Goal: Task Accomplishment & Management: Manage account settings

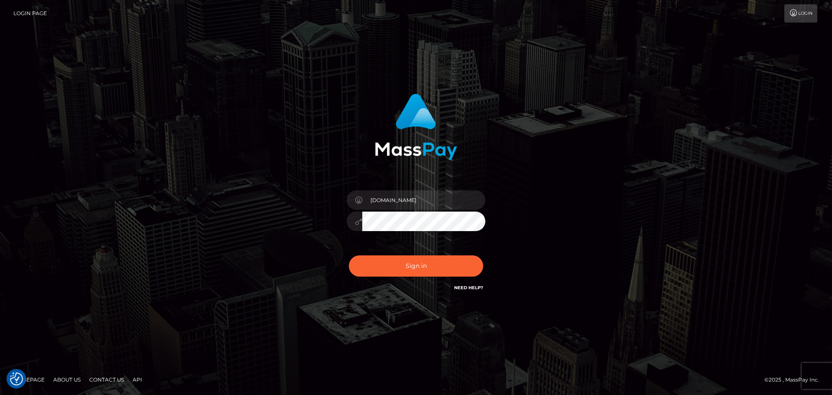
click at [406, 263] on button "Sign in" at bounding box center [416, 265] width 134 height 21
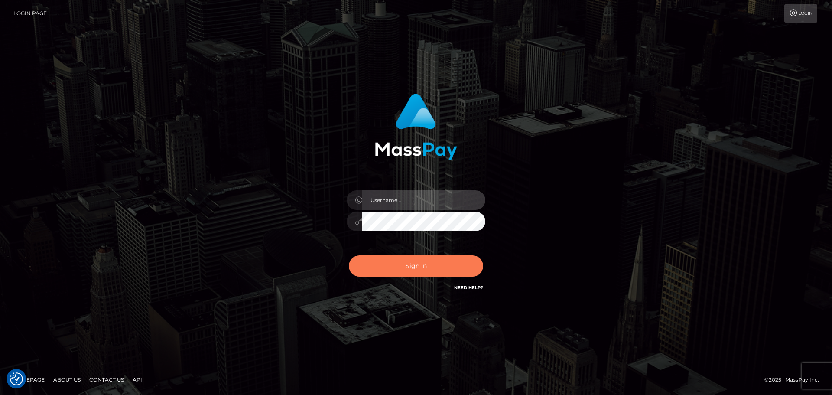
type input "constantin.mp"
click at [429, 264] on button "Sign in" at bounding box center [416, 265] width 134 height 21
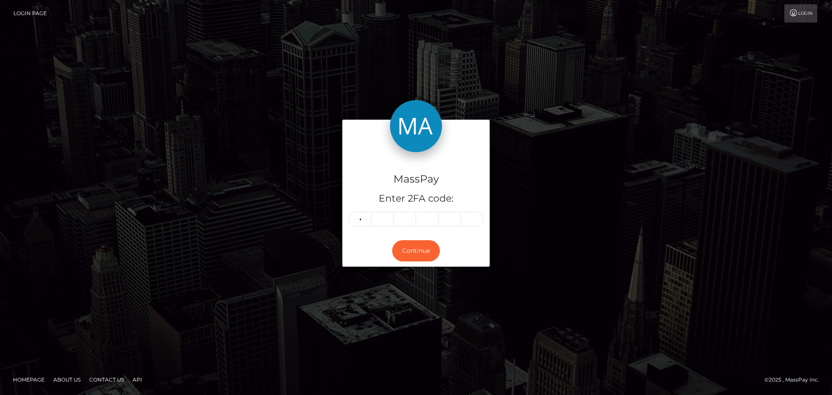
type input "6"
type input "5"
type input "0"
type input "6"
type input "0"
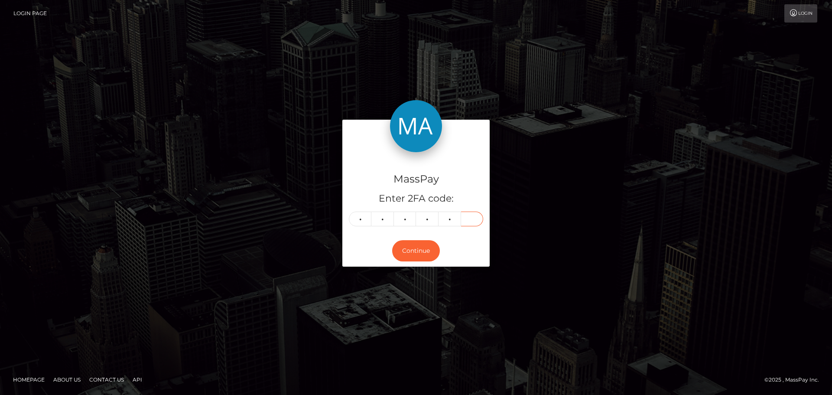
type input "8"
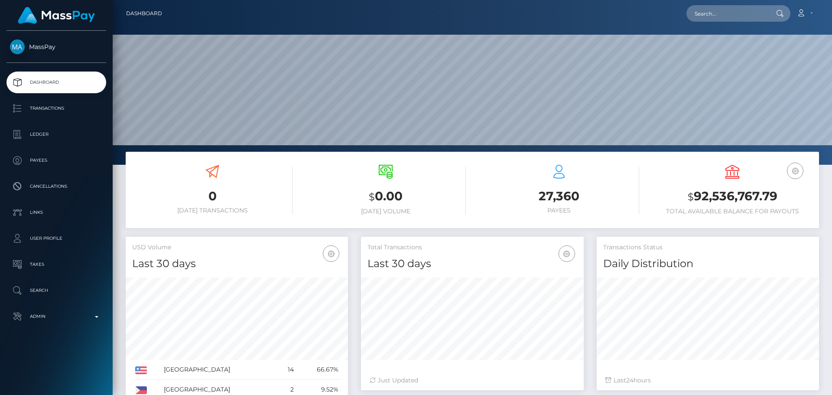
scroll to position [154, 223]
click at [743, 14] on input "text" at bounding box center [727, 13] width 81 height 16
paste input "271180949327192064"
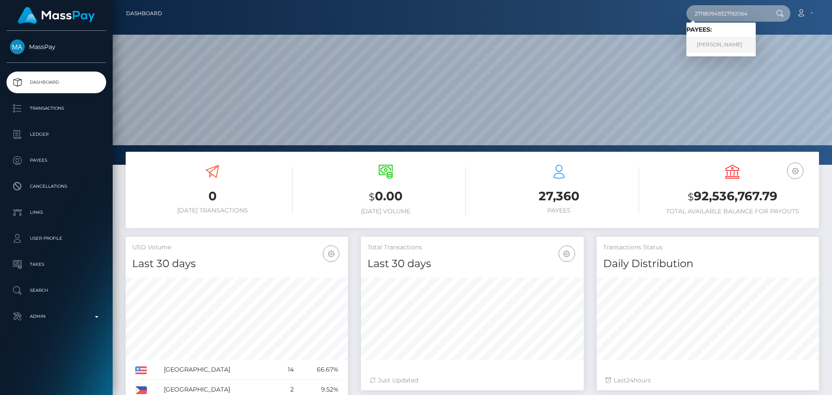
type input "271180949327192064"
click at [751, 47] on link "MADISON FAITH KAAPKE" at bounding box center [721, 45] width 69 height 16
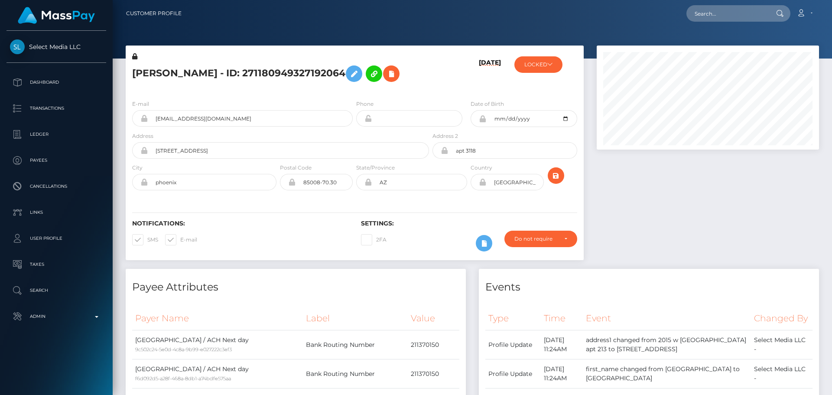
scroll to position [104, 223]
click at [428, 93] on div "[PERSON_NAME] - ID: 271180949327192064" at bounding box center [278, 72] width 305 height 41
click at [422, 86] on h5 "[PERSON_NAME] - ID: 271180949327192064" at bounding box center [278, 73] width 292 height 25
click at [425, 86] on div "[PERSON_NAME] - ID: 271180949327192064" at bounding box center [278, 72] width 305 height 41
click at [439, 88] on div "[DATE]" at bounding box center [469, 72] width 76 height 41
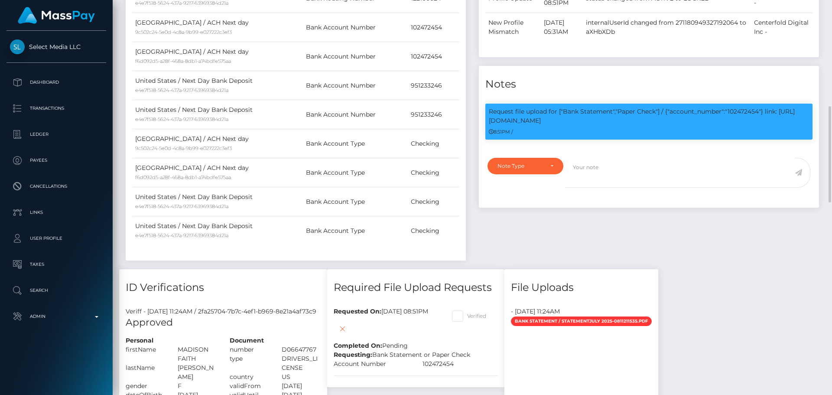
click at [659, 233] on div "Events Type Time Event Changed By" at bounding box center [648, 52] width 353 height 434
click at [641, 249] on div "Events Type Time Event Changed By" at bounding box center [648, 52] width 353 height 434
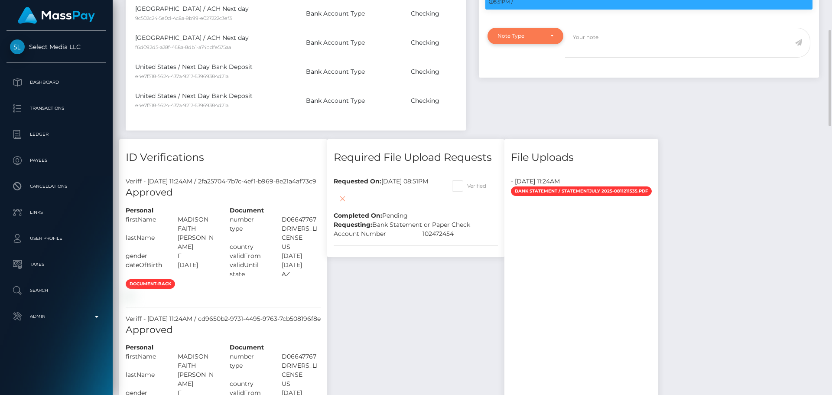
scroll to position [433, 0]
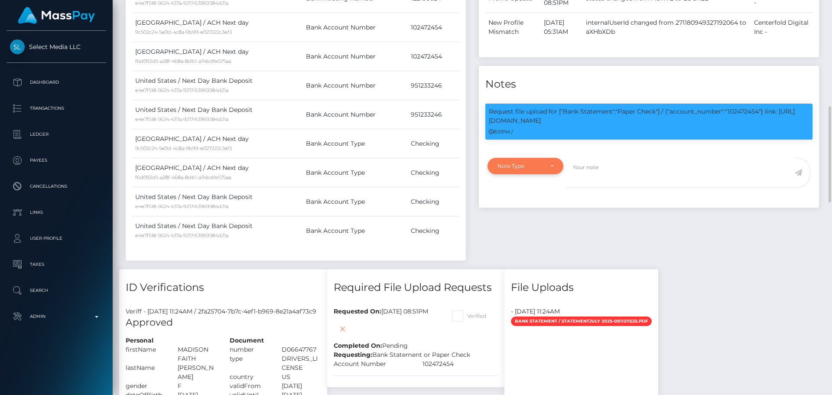
click at [548, 169] on div "Note Type" at bounding box center [526, 166] width 56 height 7
click at [534, 215] on link "Compliance" at bounding box center [526, 207] width 76 height 16
select select "COMPLIANCE"
click at [613, 188] on textarea at bounding box center [680, 173] width 230 height 30
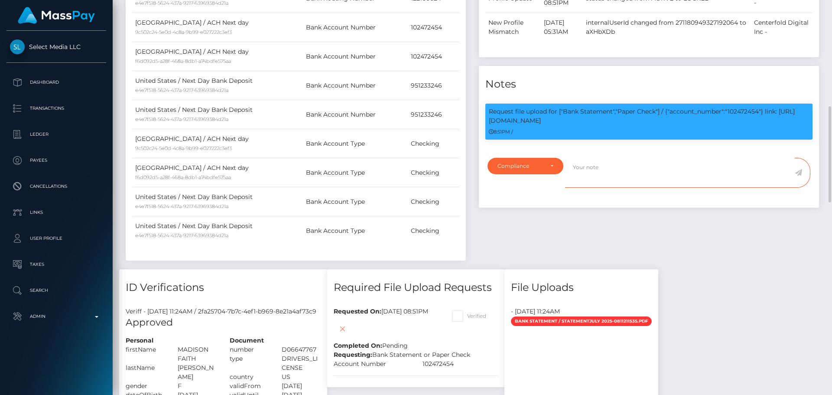
paste textarea "Bank statement provided for showing that the bank account belongs to Heather Ni…"
click at [751, 125] on p "Request file upload for ["Bank Statement","Paper Check"] / {"account_number":"1…" at bounding box center [649, 116] width 320 height 18
copy p "102472454"
click at [647, 188] on textarea "Bank statement provided for showing that the bank account belongs to Heather Ni…" at bounding box center [680, 173] width 230 height 30
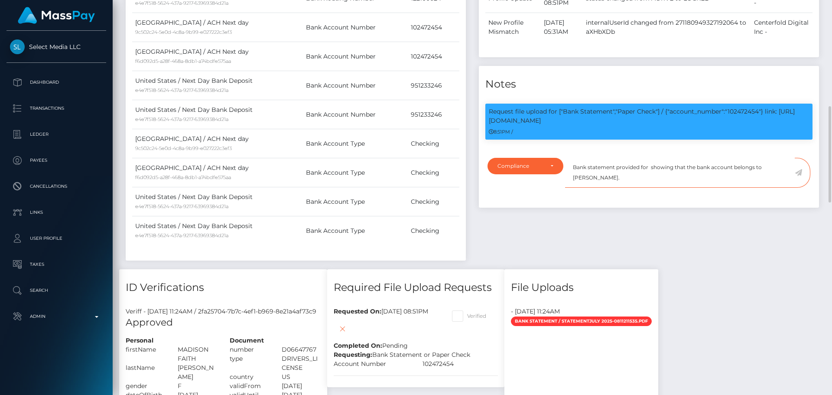
paste textarea "102472454"
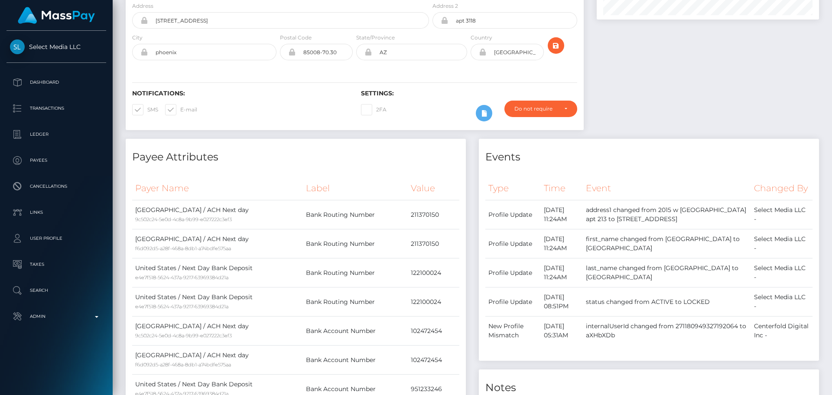
scroll to position [0, 0]
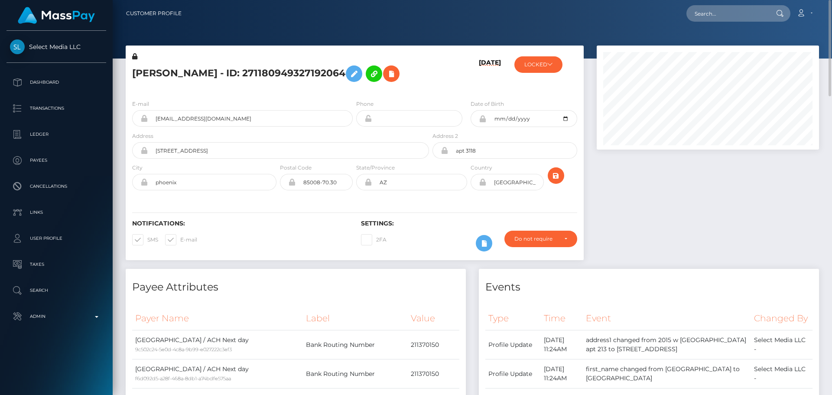
click at [147, 71] on h5 "MADISON FAITH KAAPKE - ID: 271180949327192064" at bounding box center [278, 73] width 292 height 25
drag, startPoint x: 147, startPoint y: 71, endPoint x: 231, endPoint y: 77, distance: 84.3
click at [231, 77] on h5 "MADISON FAITH KAAPKE - ID: 271180949327192064" at bounding box center [278, 73] width 292 height 25
copy h5 "MADISON FAITH KAAPKE"
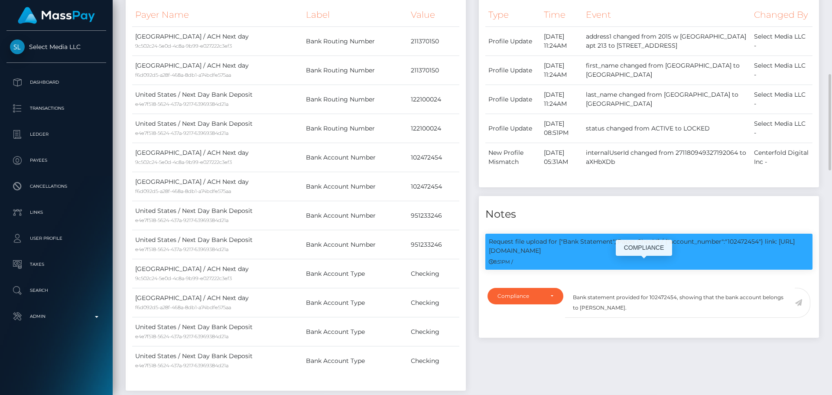
scroll to position [104, 223]
click at [590, 318] on textarea "Bank statement provided for 102472454, showing that the bank account belongs to…" at bounding box center [680, 303] width 230 height 30
drag, startPoint x: 590, startPoint y: 332, endPoint x: 627, endPoint y: 332, distance: 36.4
click at [627, 318] on textarea "Bank statement provided for 102472454, showing that the bank account belongs to…" at bounding box center [680, 303] width 230 height 30
paste textarea "MADISON FAITH KAAPKE"
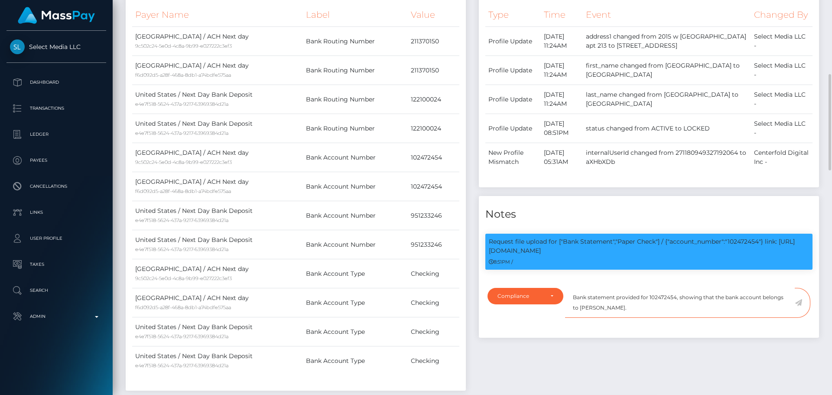
type textarea "Bank statement provided for 102472454, showing that the bank account belongs to…"
click at [800, 306] on icon at bounding box center [798, 302] width 7 height 7
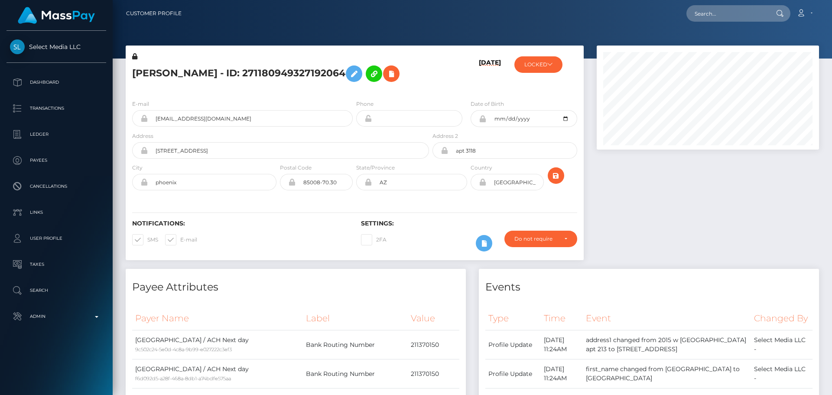
scroll to position [104, 223]
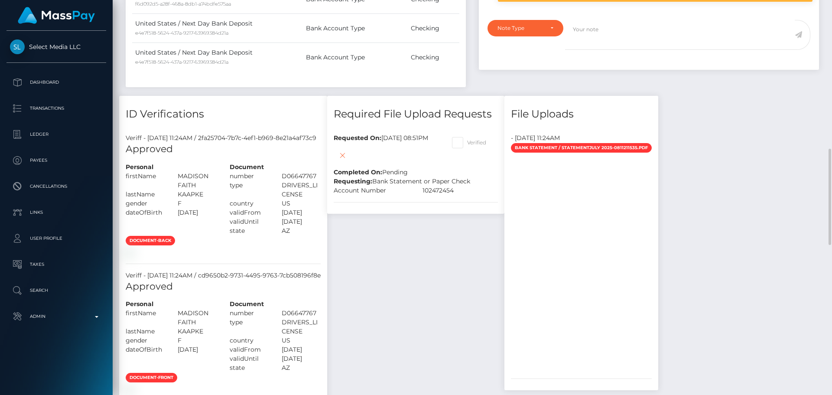
click at [467, 146] on span at bounding box center [467, 142] width 0 height 7
click at [473, 143] on input "Verified" at bounding box center [470, 140] width 6 height 6
checkbox input "true"
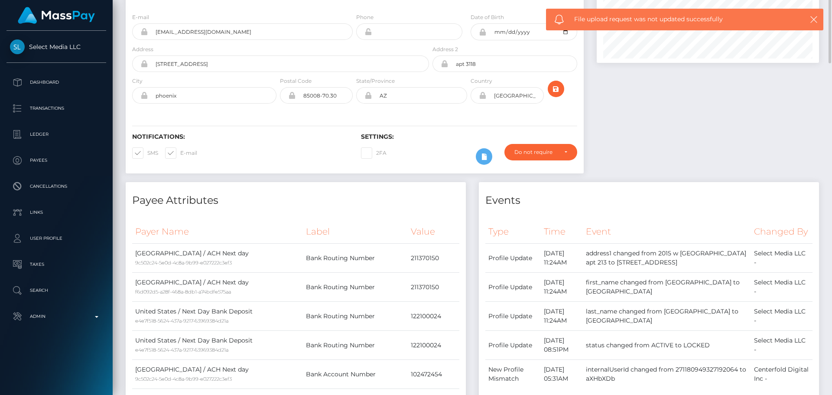
scroll to position [0, 0]
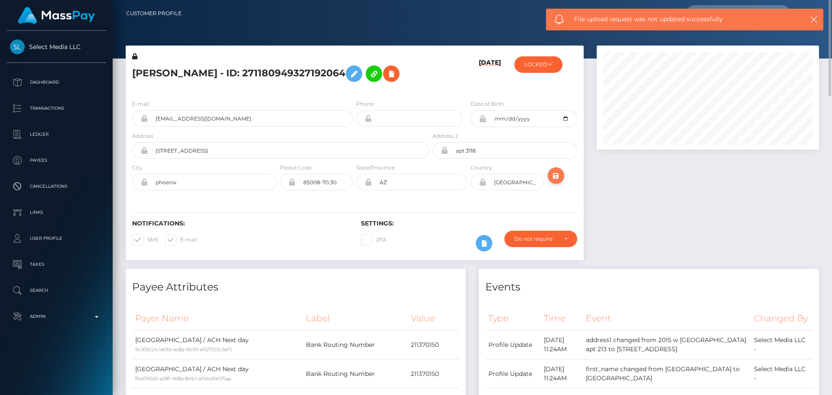
click at [555, 181] on icon "submit" at bounding box center [556, 175] width 10 height 11
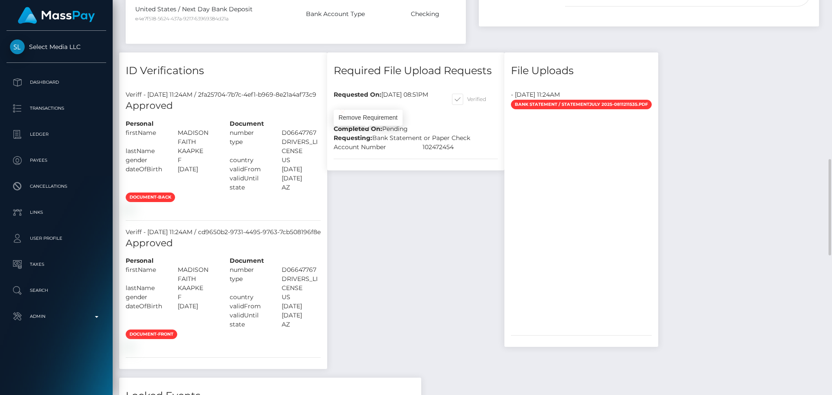
scroll to position [104, 223]
click at [348, 117] on icon at bounding box center [342, 112] width 10 height 11
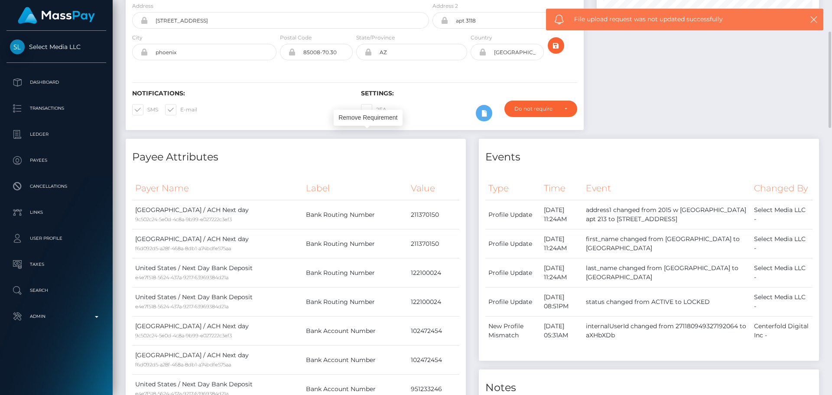
scroll to position [0, 0]
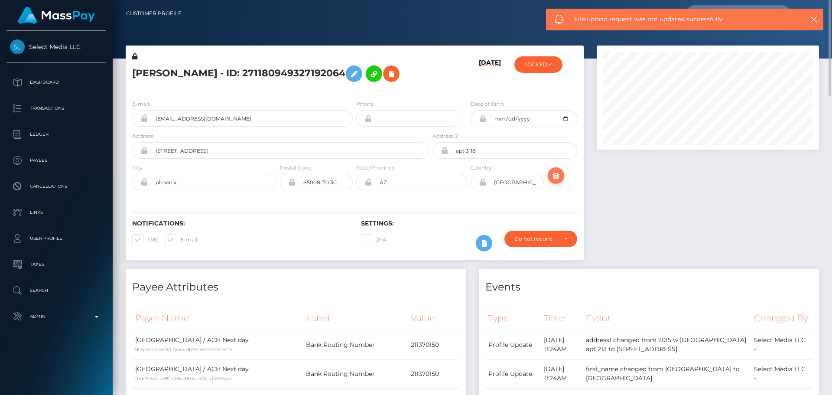
click at [554, 181] on icon "submit" at bounding box center [556, 175] width 10 height 11
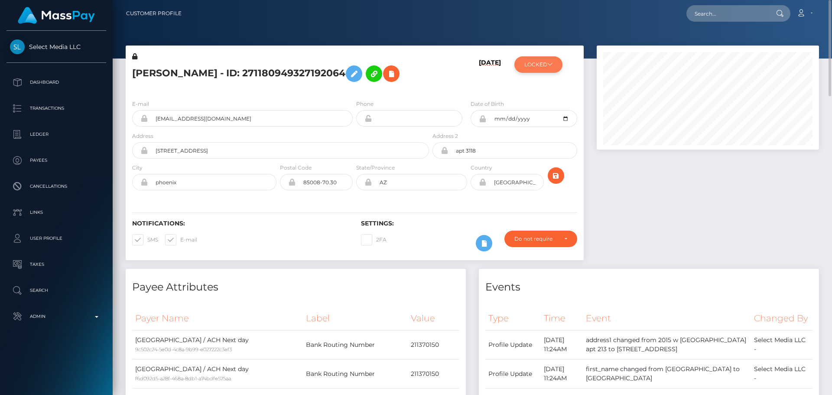
click at [543, 59] on button "LOCKED" at bounding box center [538, 64] width 48 height 16
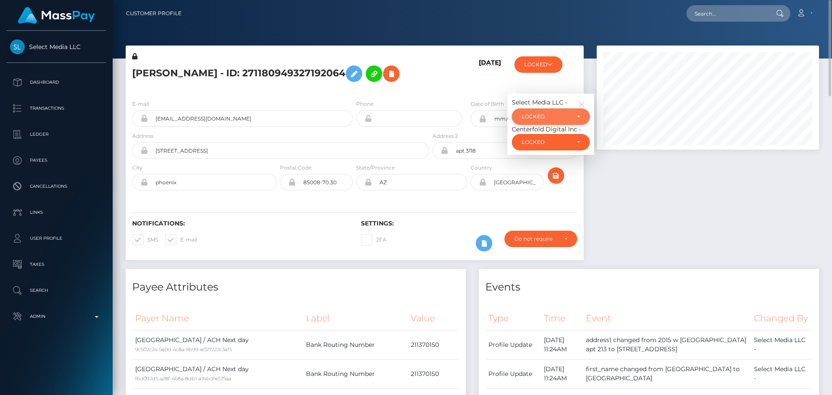
click at [539, 120] on div "LOCKED" at bounding box center [546, 116] width 48 height 7
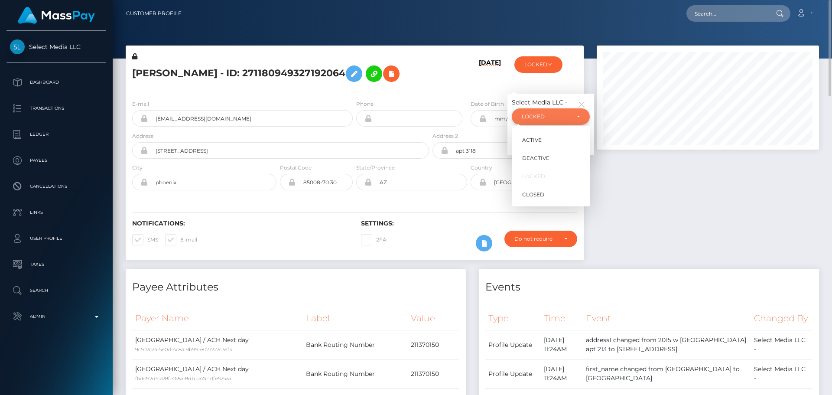
scroll to position [104, 223]
click at [534, 144] on span "ACTIVE" at bounding box center [532, 140] width 20 height 8
select select "ACTIVE"
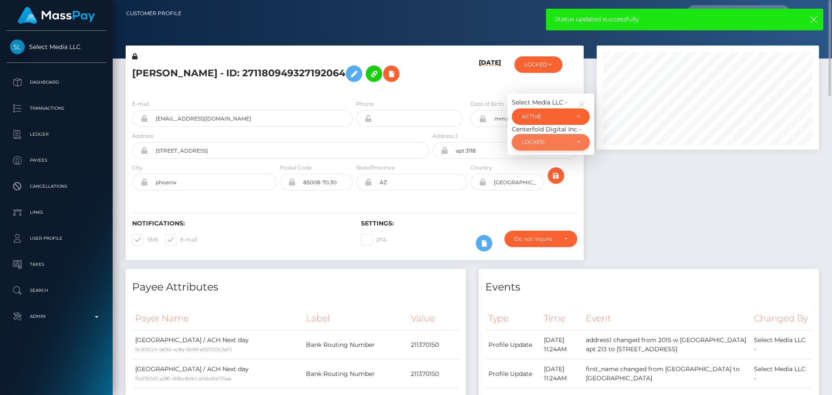
click at [535, 146] on div "LOCKED" at bounding box center [546, 142] width 48 height 7
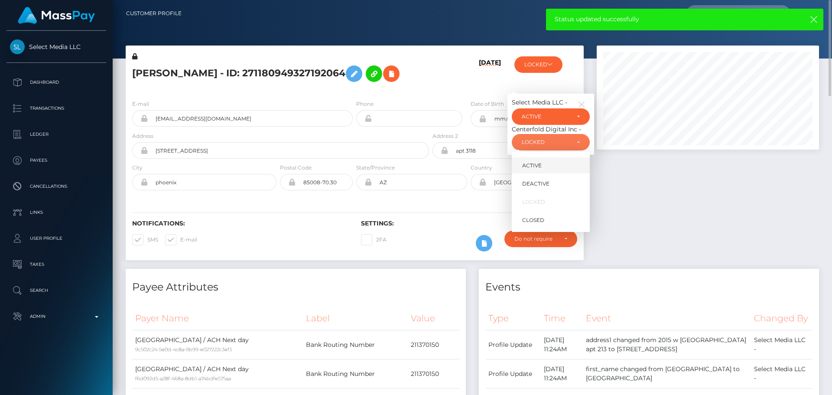
click at [539, 169] on span "ACTIVE" at bounding box center [532, 166] width 20 height 8
select select "ACTIVE"
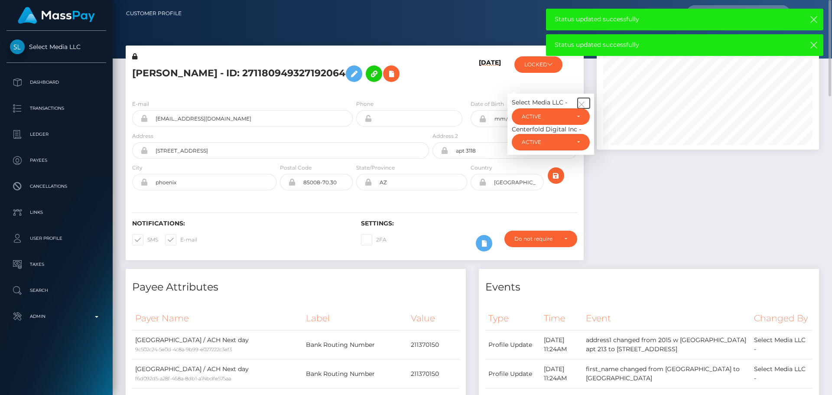
click at [581, 108] on icon "button" at bounding box center [582, 105] width 8 height 8
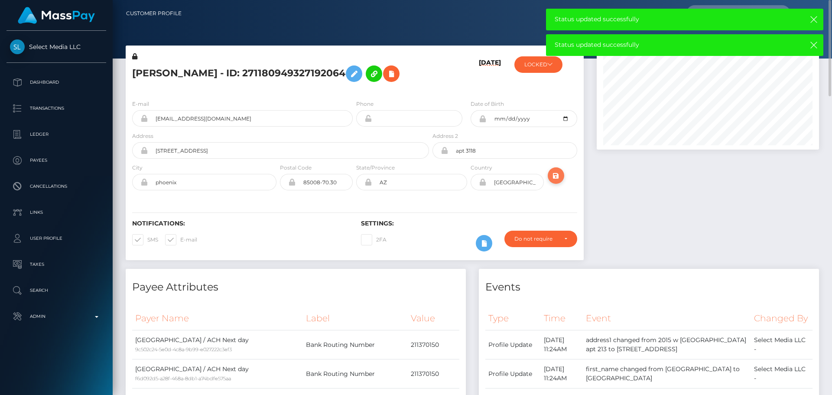
click at [555, 181] on icon "submit" at bounding box center [556, 175] width 10 height 11
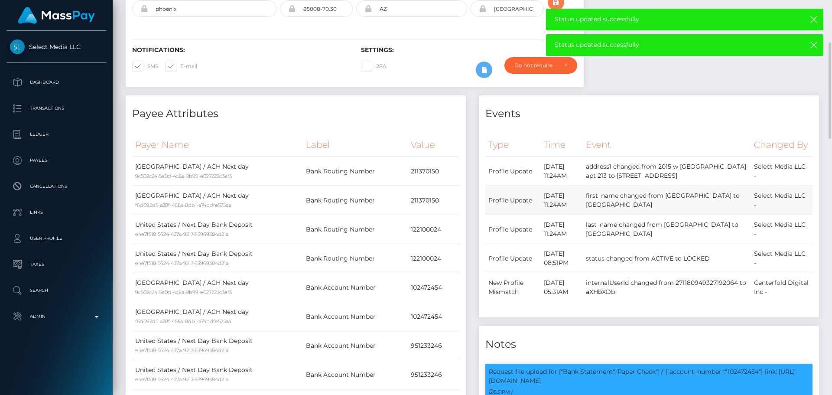
scroll to position [217, 0]
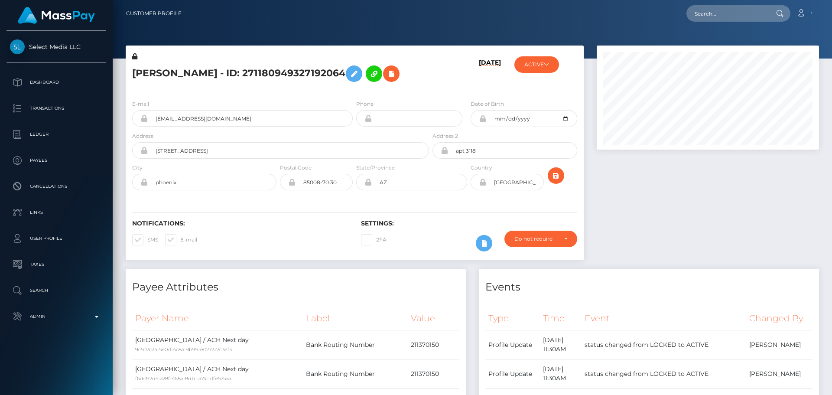
scroll to position [104, 223]
click at [558, 181] on icon "submit" at bounding box center [556, 175] width 10 height 11
click at [246, 70] on h5 "[PERSON_NAME] - ID: 271180949327192064" at bounding box center [278, 73] width 292 height 25
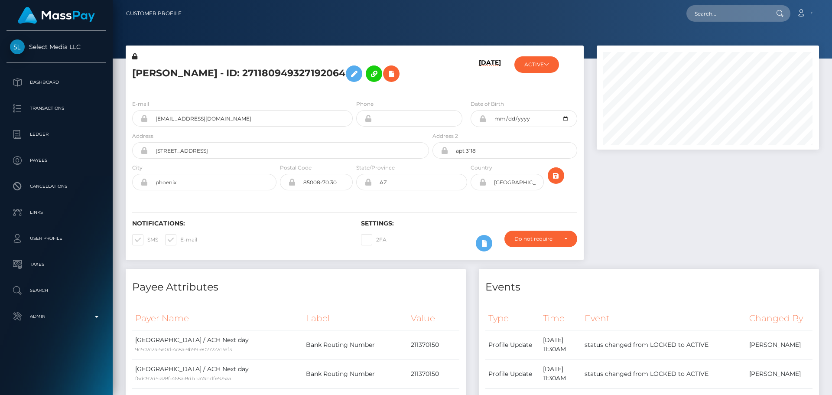
click at [246, 70] on h5 "[PERSON_NAME] - ID: 271180949327192064" at bounding box center [278, 73] width 292 height 25
copy h5 "[PERSON_NAME] - ID: 271180949327192064"
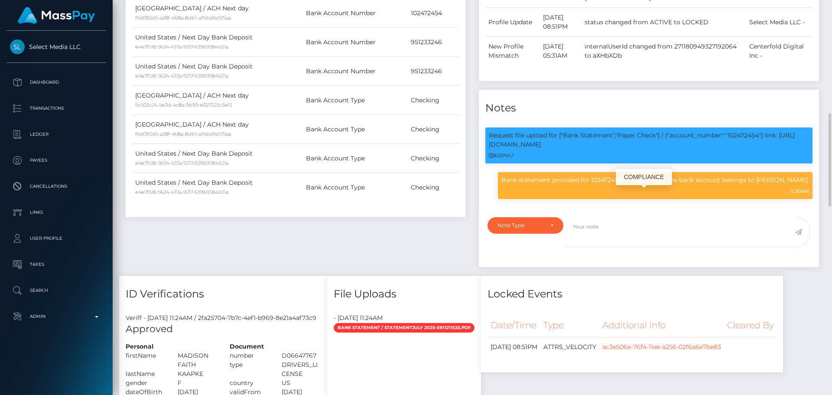
click at [603, 185] on p "Bank statement provided for 102472454, showing that the bank account belongs to…" at bounding box center [655, 180] width 308 height 9
copy p "102472454"
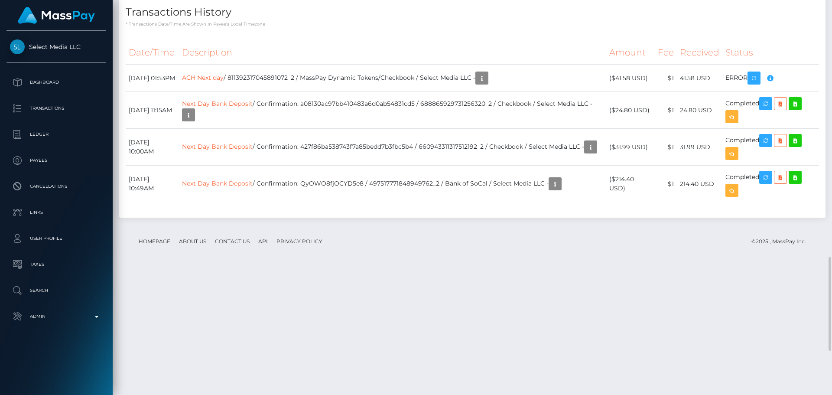
scroll to position [1170, 0]
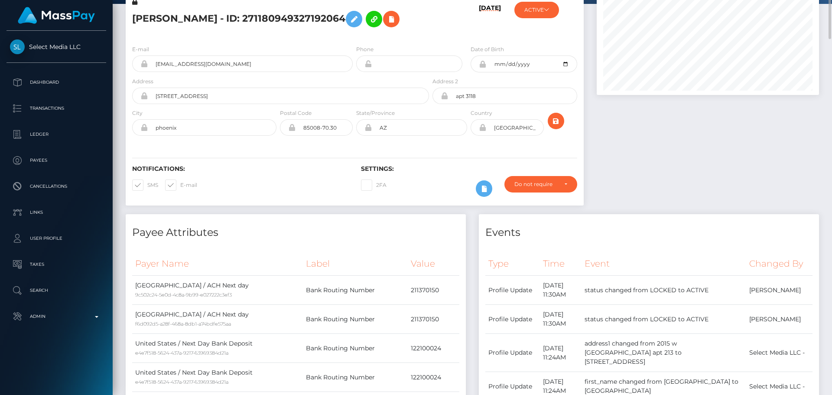
scroll to position [0, 0]
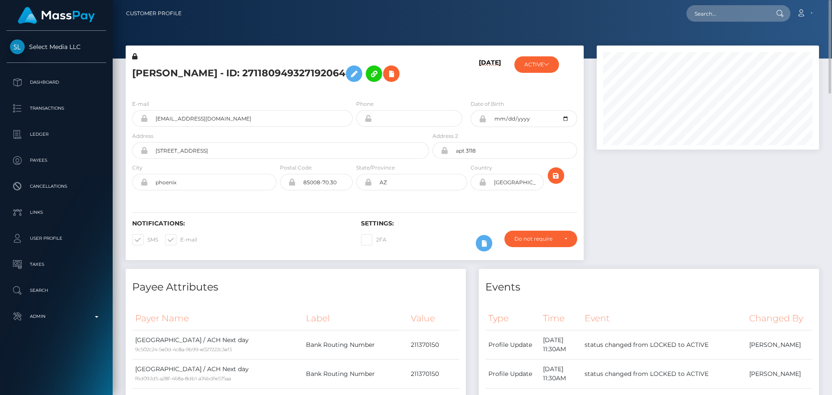
click at [337, 86] on h5 "MADISON FAITH KAAPKE - ID: 271180949327192064" at bounding box center [278, 73] width 292 height 25
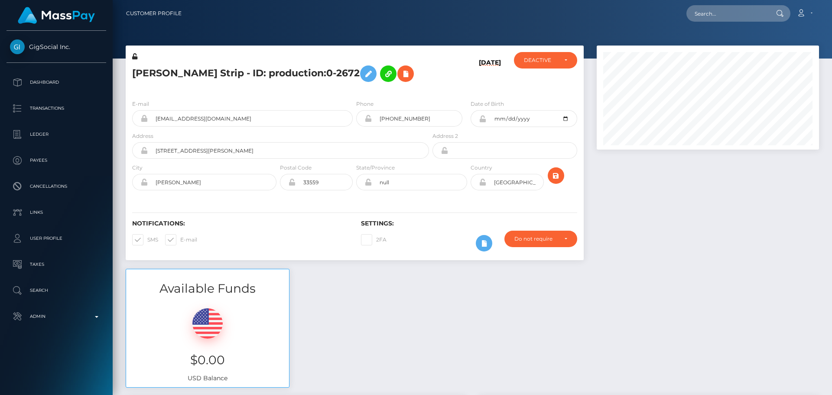
scroll to position [104, 223]
click at [415, 82] on h5 "Mel Strip - ID: production:0-2672" at bounding box center [278, 73] width 292 height 25
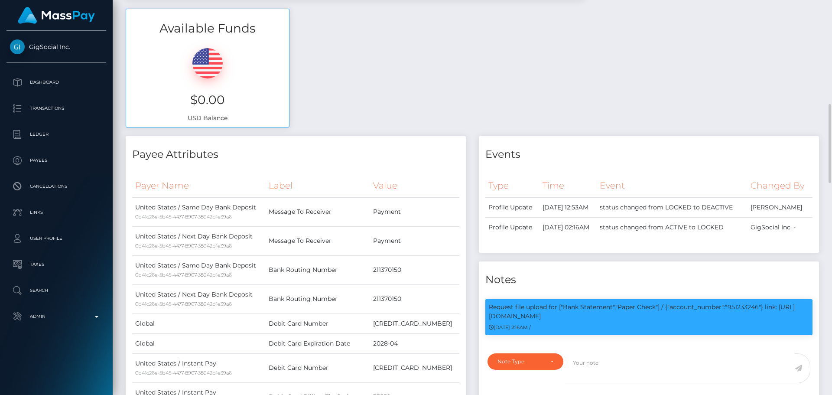
scroll to position [303, 0]
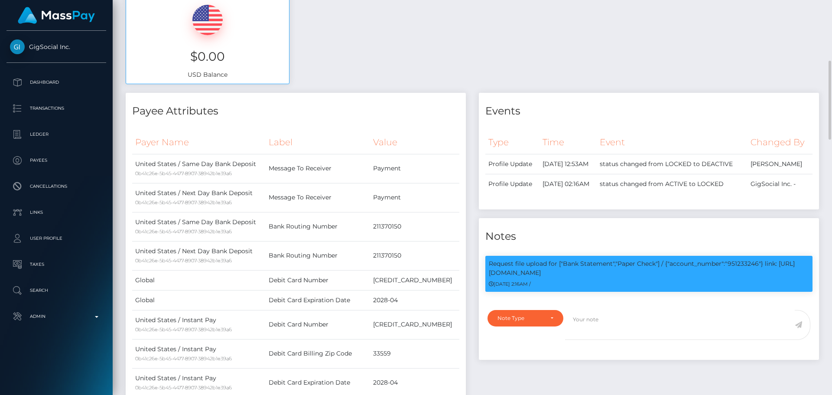
click at [512, 45] on div "Available Funds $0.00 USD Balance" at bounding box center [472, 28] width 706 height 127
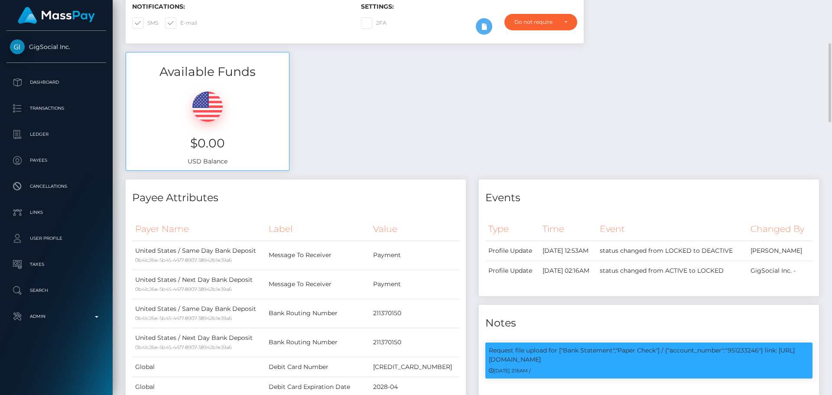
scroll to position [0, 0]
